Goal: Task Accomplishment & Management: Complete application form

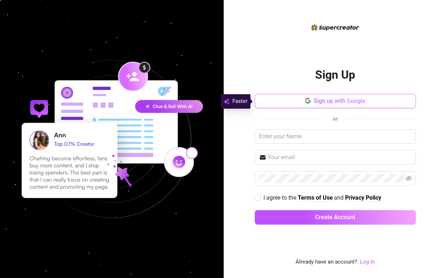
click at [293, 97] on button "Sign up with Google" at bounding box center [335, 101] width 161 height 14
click at [317, 102] on span "Sign up with Google" at bounding box center [340, 101] width 52 height 7
click at [309, 104] on span "button" at bounding box center [308, 101] width 6 height 7
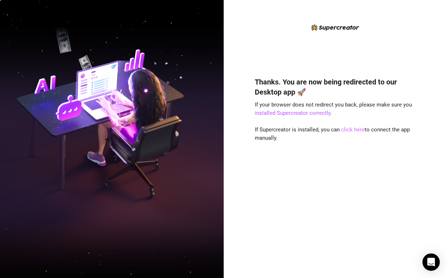
click at [352, 128] on link "click here" at bounding box center [352, 130] width 23 height 7
